Goal: Navigation & Orientation: Find specific page/section

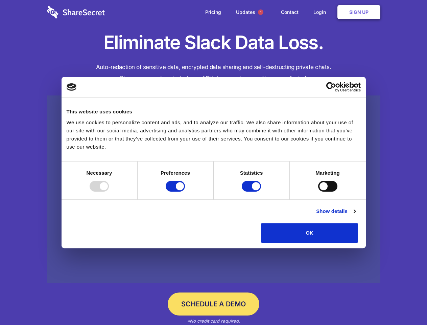
click at [109, 191] on div at bounding box center [99, 186] width 19 height 11
click at [185, 191] on input "Preferences" at bounding box center [175, 186] width 19 height 11
checkbox input "false"
click at [252, 191] on input "Statistics" at bounding box center [251, 186] width 19 height 11
checkbox input "false"
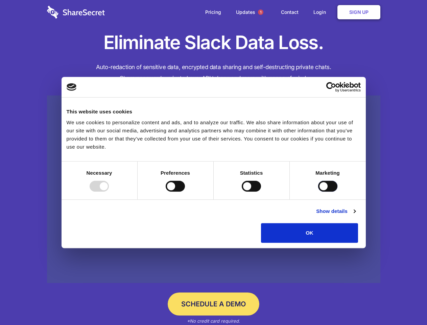
click at [318, 191] on input "Marketing" at bounding box center [327, 186] width 19 height 11
checkbox input "true"
click at [356, 215] on link "Show details" at bounding box center [335, 211] width 39 height 8
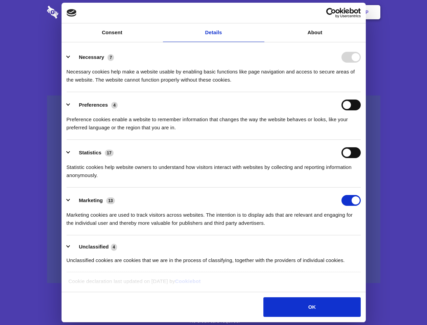
click at [361, 92] on li "Necessary 7 Necessary cookies help make a website usable by enabling basic func…" at bounding box center [214, 68] width 294 height 48
click at [260, 12] on span "1" at bounding box center [260, 11] width 5 height 5
